Goal: Information Seeking & Learning: Learn about a topic

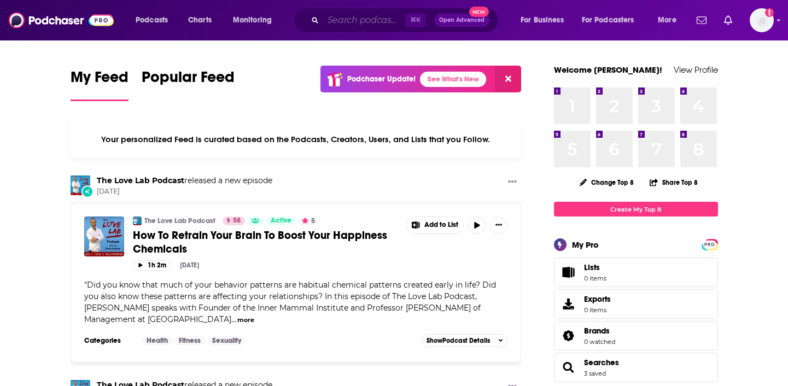
click at [373, 21] on input "Search podcasts, credits, & more..." at bounding box center [364, 19] width 82 height 17
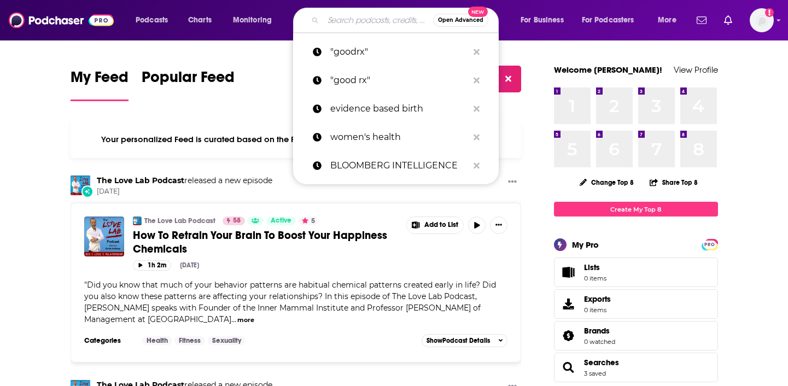
paste input "diet and health [DATE]"
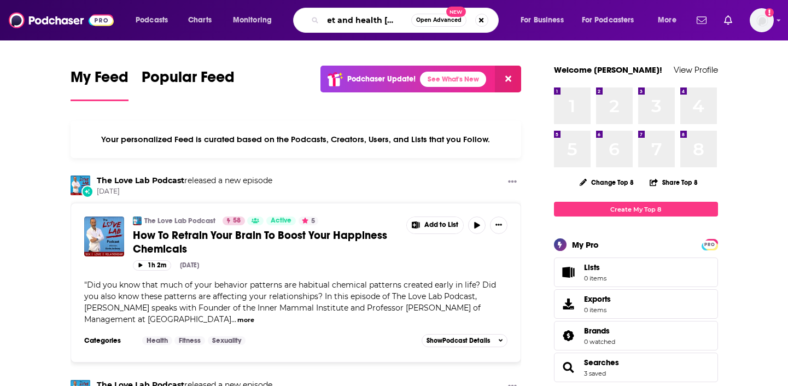
type input "diet and health [DATE]"
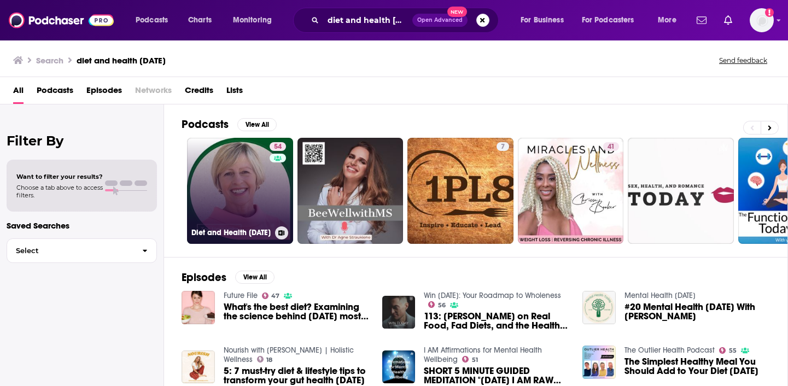
click at [235, 215] on link "54 Diet and Health [DATE]" at bounding box center [240, 191] width 106 height 106
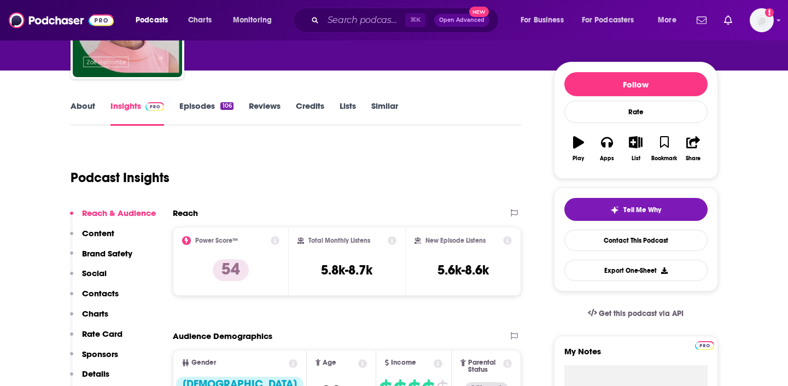
scroll to position [109, 0]
